Goal: Task Accomplishment & Management: Use online tool/utility

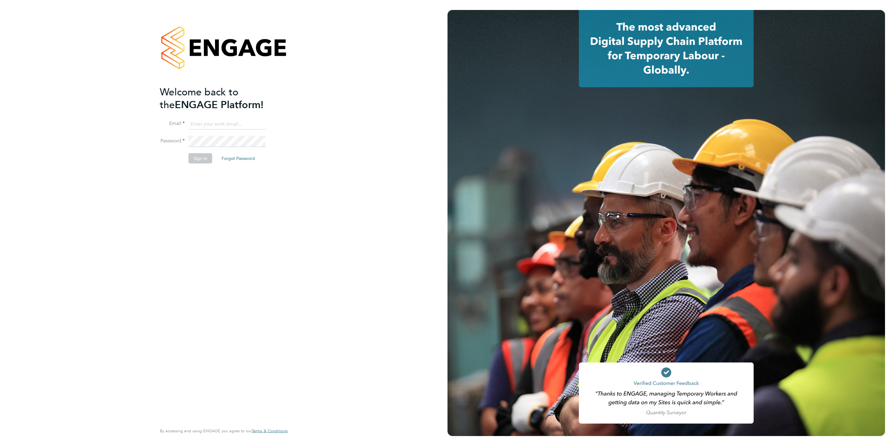
type input "lee@thinktrades.co.uk"
click at [201, 161] on button "Sign In" at bounding box center [200, 158] width 24 height 10
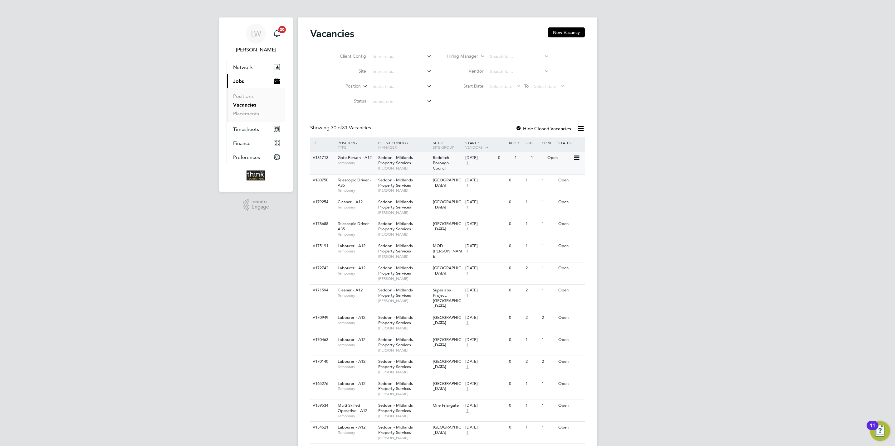
click at [387, 158] on span "Seddon - Midlands Property Services" at bounding box center [395, 160] width 35 height 11
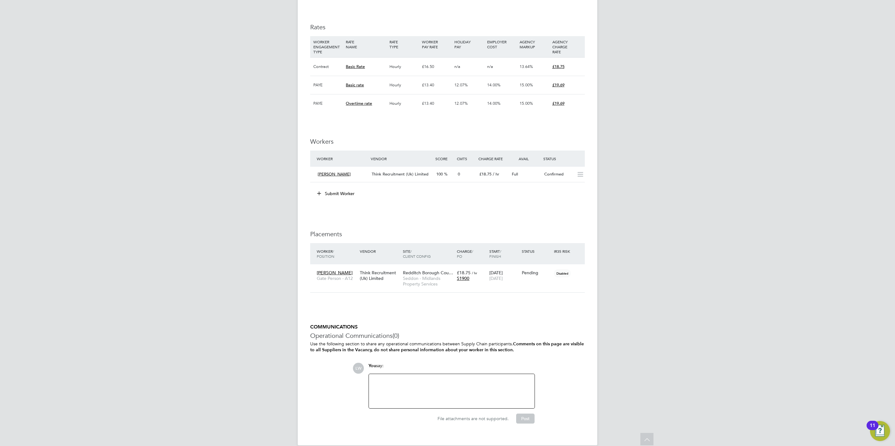
scroll to position [374, 0]
click at [578, 274] on icon at bounding box center [577, 270] width 6 height 7
click at [526, 311] on li "Start" at bounding box center [548, 311] width 64 height 9
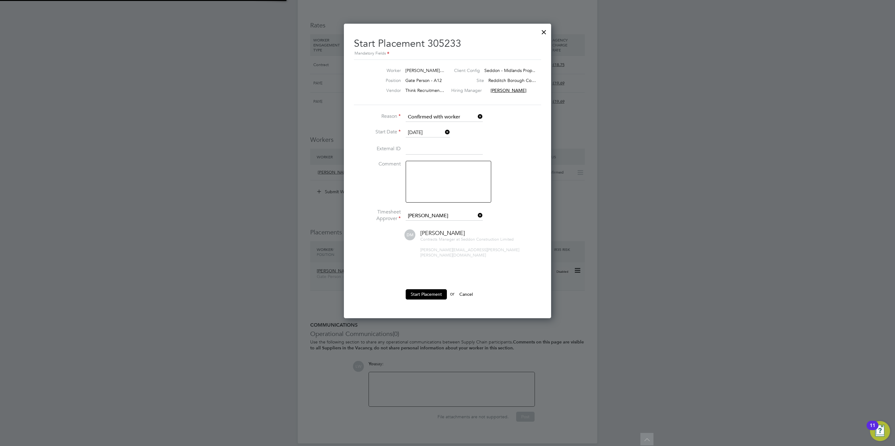
scroll to position [6, 82]
click at [420, 289] on button "Start Placement" at bounding box center [425, 294] width 41 height 10
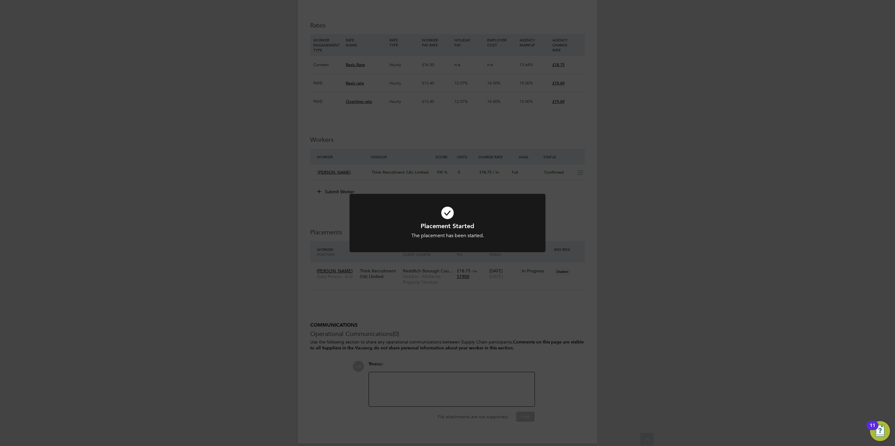
click at [248, 148] on div "Placement Started The placement has been started. Cancel Okay" at bounding box center [447, 223] width 895 height 446
